Goal: Task Accomplishment & Management: Use online tool/utility

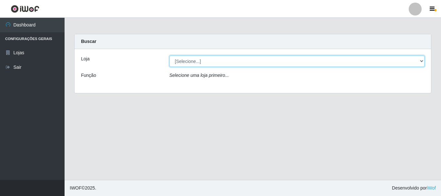
drag, startPoint x: 0, startPoint y: 0, endPoint x: 209, endPoint y: 56, distance: 216.9
click at [209, 56] on select "[Selecione...] Casatudo BR" at bounding box center [296, 60] width 255 height 11
select select "197"
click at [169, 55] on select "[Selecione...] Casatudo BR" at bounding box center [296, 60] width 255 height 11
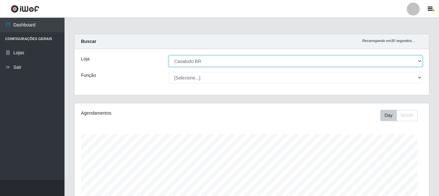
scroll to position [134, 355]
click at [278, 59] on select "[Selecione...] Casatudo BR" at bounding box center [296, 60] width 254 height 11
click at [169, 55] on select "[Selecione...] Casatudo BR" at bounding box center [296, 60] width 254 height 11
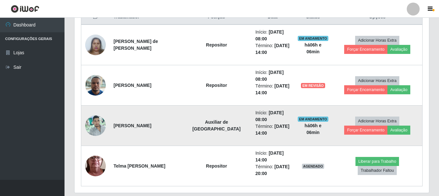
scroll to position [279, 0]
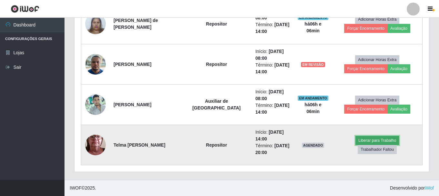
click at [356, 145] on button "Liberar para Trabalho" at bounding box center [378, 140] width 44 height 9
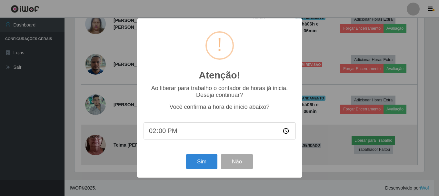
scroll to position [134, 351]
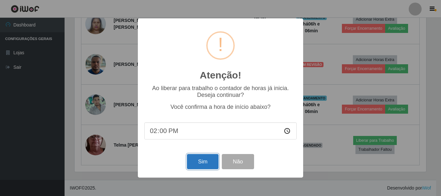
click at [196, 163] on button "Sim" at bounding box center [202, 161] width 31 height 15
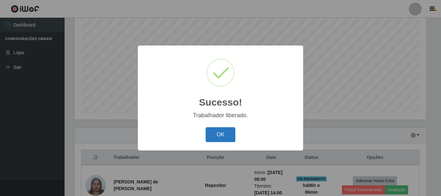
click at [221, 132] on button "OK" at bounding box center [221, 134] width 30 height 15
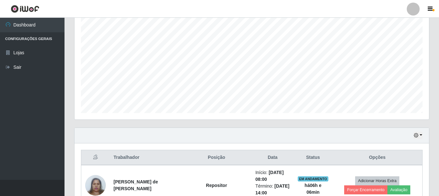
scroll to position [215, 0]
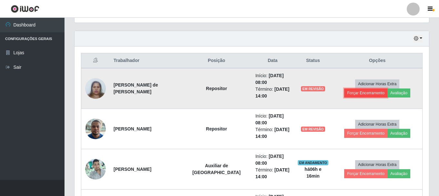
click at [388, 88] on button "Forçar Encerramento" at bounding box center [365, 92] width 43 height 9
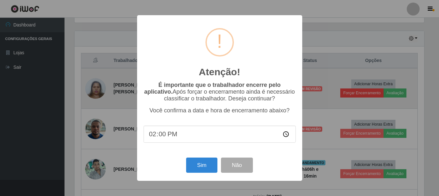
scroll to position [134, 351]
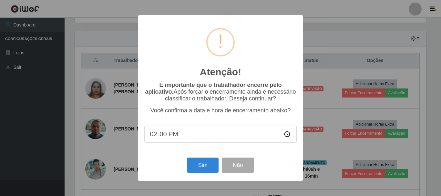
click at [281, 165] on div "Sim Não" at bounding box center [220, 165] width 152 height 18
click at [237, 165] on button "Não" at bounding box center [238, 164] width 32 height 15
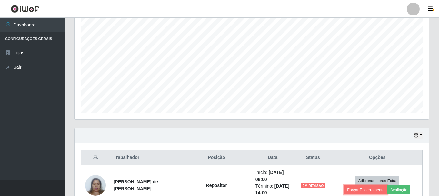
scroll to position [182, 0]
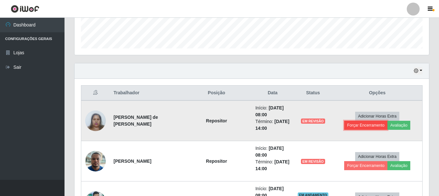
click at [388, 121] on button "Forçar Encerramento" at bounding box center [365, 125] width 43 height 9
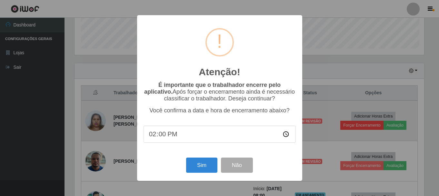
scroll to position [134, 351]
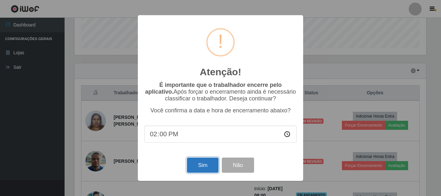
click at [216, 165] on button "Sim" at bounding box center [202, 164] width 31 height 15
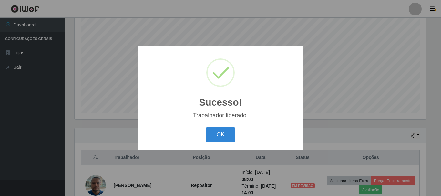
click at [353, 87] on div "Sucesso! × Trabalhador liberado. OK Cancel" at bounding box center [220, 98] width 441 height 196
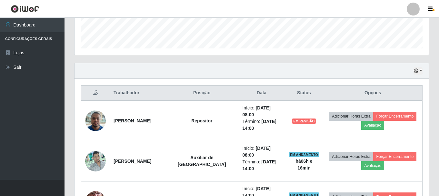
scroll to position [215, 0]
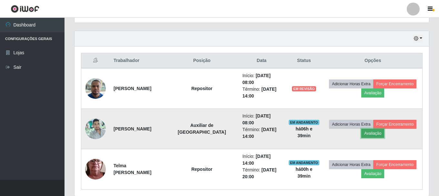
click at [372, 135] on button "Avaliação" at bounding box center [372, 133] width 23 height 9
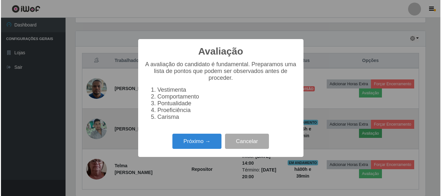
scroll to position [134, 351]
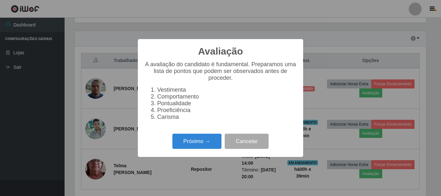
click at [171, 120] on li "Carisma" at bounding box center [226, 117] width 139 height 7
click at [193, 147] on button "Próximo →" at bounding box center [196, 141] width 49 height 15
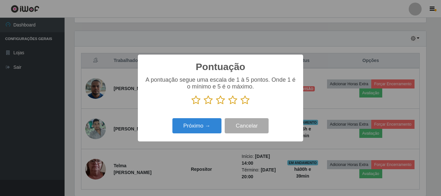
click at [244, 105] on icon at bounding box center [244, 100] width 9 height 10
click at [240, 105] on input "radio" at bounding box center [240, 105] width 0 height 0
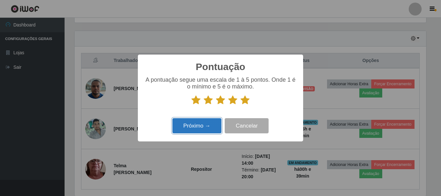
click at [203, 126] on button "Próximo →" at bounding box center [196, 125] width 49 height 15
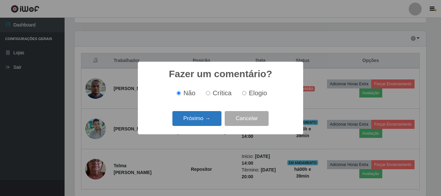
click at [194, 119] on button "Próximo →" at bounding box center [196, 118] width 49 height 15
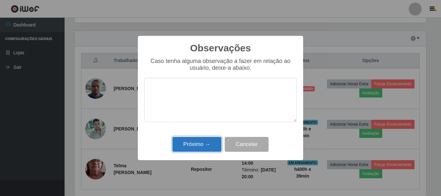
click at [200, 144] on button "Próximo →" at bounding box center [196, 144] width 49 height 15
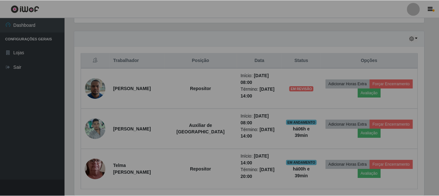
scroll to position [134, 355]
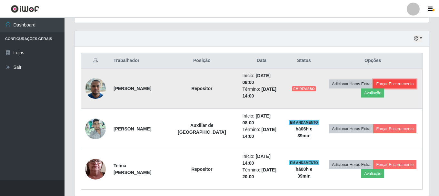
click at [391, 84] on button "Forçar Encerramento" at bounding box center [394, 83] width 43 height 9
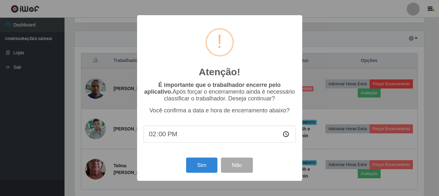
scroll to position [134, 351]
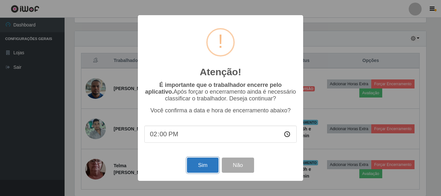
click at [213, 169] on button "Sim" at bounding box center [202, 164] width 31 height 15
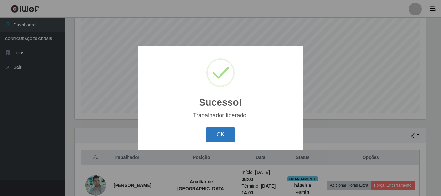
click at [227, 136] on button "OK" at bounding box center [221, 134] width 30 height 15
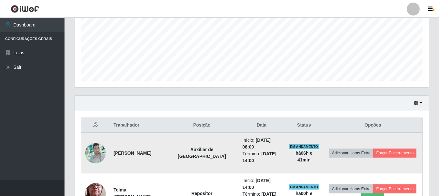
scroll to position [182, 0]
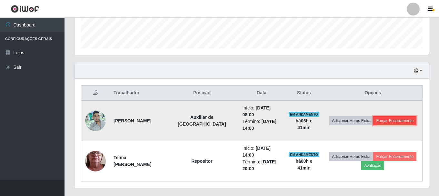
click at [387, 121] on button "Forçar Encerramento" at bounding box center [394, 120] width 43 height 9
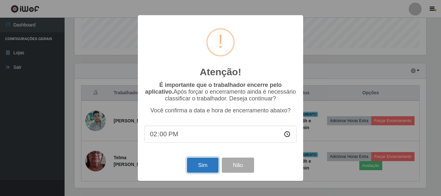
click at [206, 168] on button "Sim" at bounding box center [202, 164] width 31 height 15
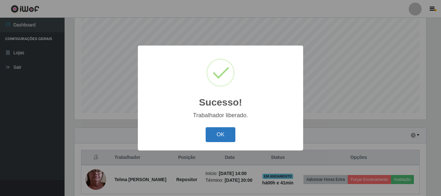
click at [220, 133] on button "OK" at bounding box center [221, 134] width 30 height 15
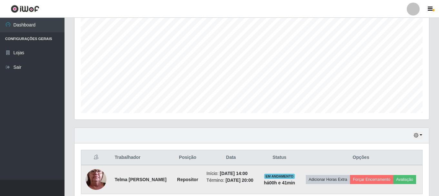
scroll to position [146, 0]
